Goal: Check status: Check status

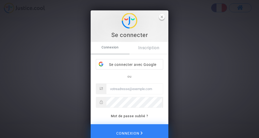
drag, startPoint x: 163, startPoint y: 18, endPoint x: 152, endPoint y: 14, distance: 11.8
click at [162, 18] on span "close" at bounding box center [162, 17] width 6 height 6
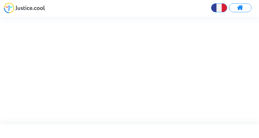
click at [27, 10] on img at bounding box center [24, 8] width 41 height 11
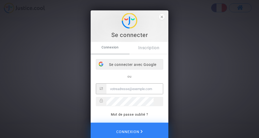
click at [118, 64] on div "Se connecter avec Google" at bounding box center [129, 64] width 67 height 10
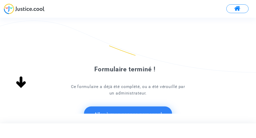
scroll to position [26, 0]
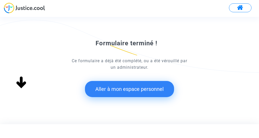
click at [126, 88] on button "Aller à mon espace personnel" at bounding box center [129, 89] width 89 height 16
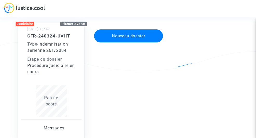
scroll to position [52, 0]
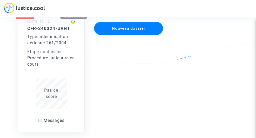
click at [58, 60] on div "Procédure judiciaire en cours" at bounding box center [50, 61] width 47 height 12
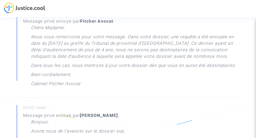
scroll to position [52, 0]
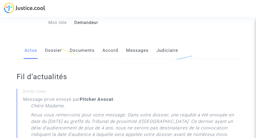
click at [48, 50] on link "Dossier" at bounding box center [53, 50] width 17 height 17
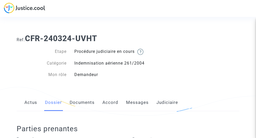
click at [77, 99] on link "Documents" at bounding box center [82, 102] width 25 height 17
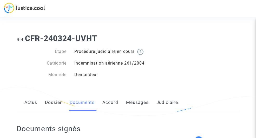
click at [78, 104] on link "Documents" at bounding box center [82, 102] width 25 height 17
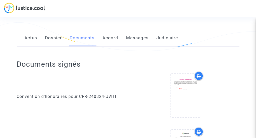
scroll to position [55, 0]
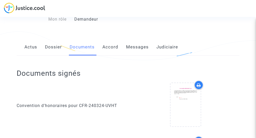
click at [109, 45] on link "Accord" at bounding box center [110, 46] width 16 height 17
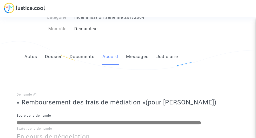
scroll to position [104, 0]
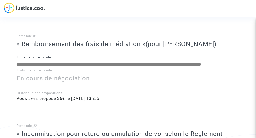
click at [157, 65] on div at bounding box center [109, 64] width 184 height 3
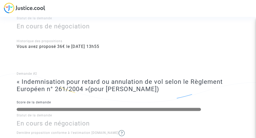
scroll to position [26, 0]
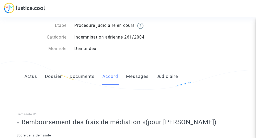
click at [137, 82] on link "Messages" at bounding box center [137, 76] width 23 height 17
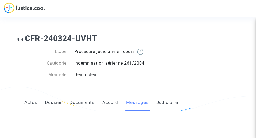
click at [137, 80] on div "Ref. CFR-240324-UVHT Etape Procédure judiciaire en cours Catégorie Indemnisatio…" at bounding box center [128, 56] width 230 height 53
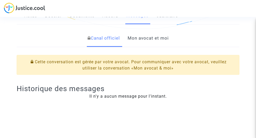
scroll to position [59, 0]
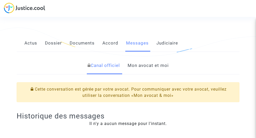
click at [150, 63] on link "Mon avocat et moi" at bounding box center [147, 65] width 41 height 17
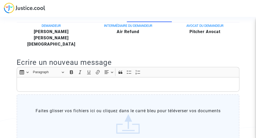
scroll to position [59, 0]
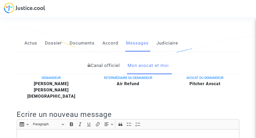
click at [155, 51] on div "Actus Dossier Documents Accord Messages Judiciaire" at bounding box center [128, 43] width 222 height 17
click at [156, 44] on link "Judiciaire" at bounding box center [167, 43] width 22 height 17
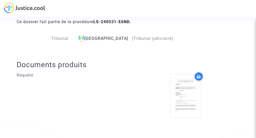
scroll to position [85, 0]
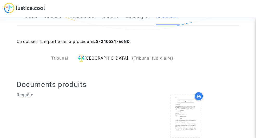
click at [89, 57] on div "Aulnay-sous-Bois (Tribunal judiciaire)" at bounding box center [146, 58] width 140 height 6
